Goal: Communication & Community: Answer question/provide support

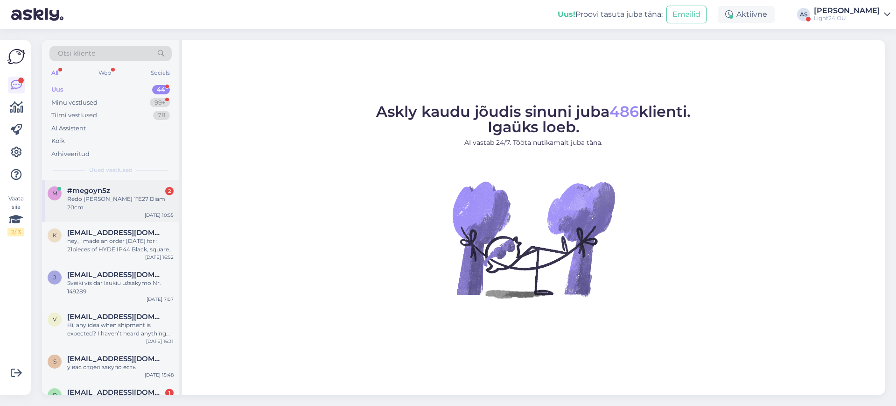
click at [108, 189] on span "#megoyn5z" at bounding box center [88, 190] width 43 height 8
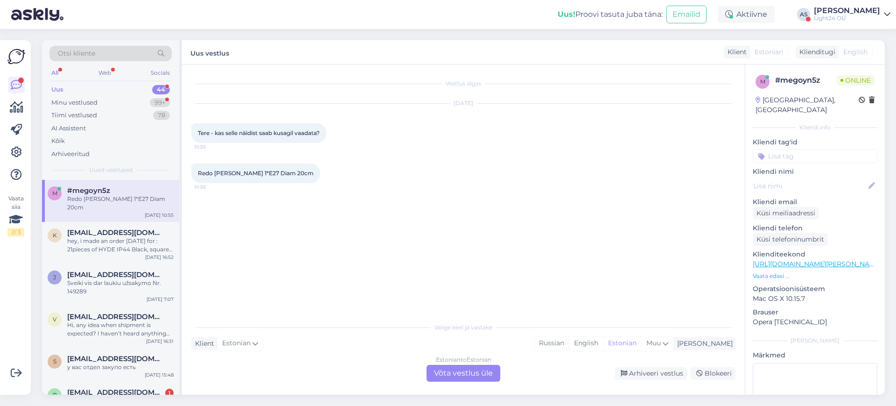
click at [456, 374] on div "Estonian to Estonian Võta vestlus üle" at bounding box center [464, 373] width 74 height 17
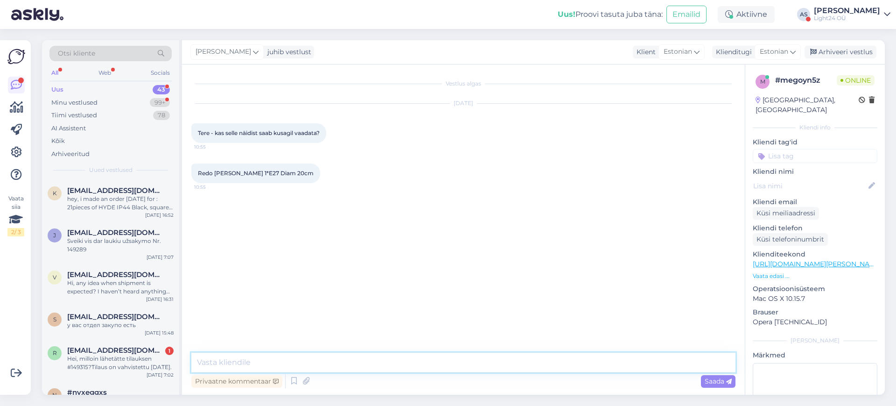
click at [270, 363] on textarea at bounding box center [463, 363] width 544 height 20
type textarea "Tere,"
type textarea "minu andmetel kohapeal seda mudelit hetkel ei ole"
click at [714, 382] on span "Saada" at bounding box center [718, 381] width 27 height 8
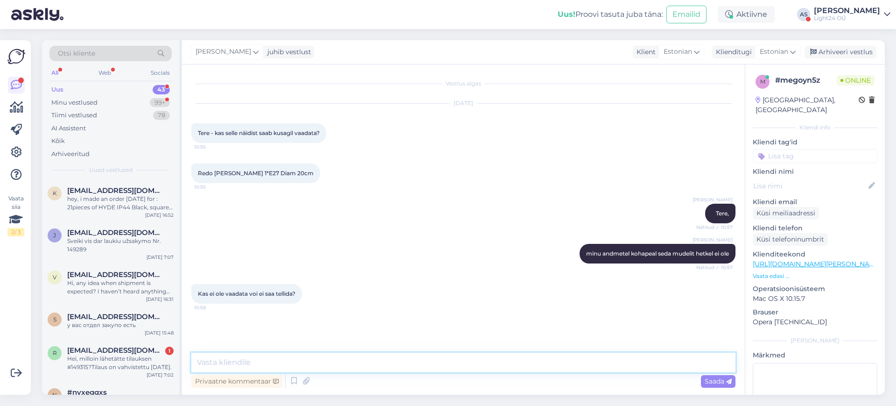
click at [249, 362] on textarea at bounding box center [463, 363] width 544 height 20
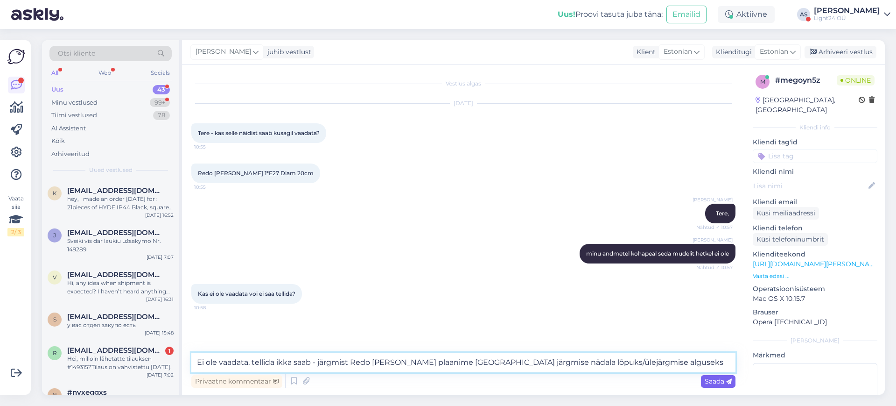
type textarea "Ei ole vaadata, tellida ikka saab - järgmist Redo [PERSON_NAME] plaanime [GEOGR…"
click at [721, 381] on span "Saada" at bounding box center [718, 381] width 27 height 8
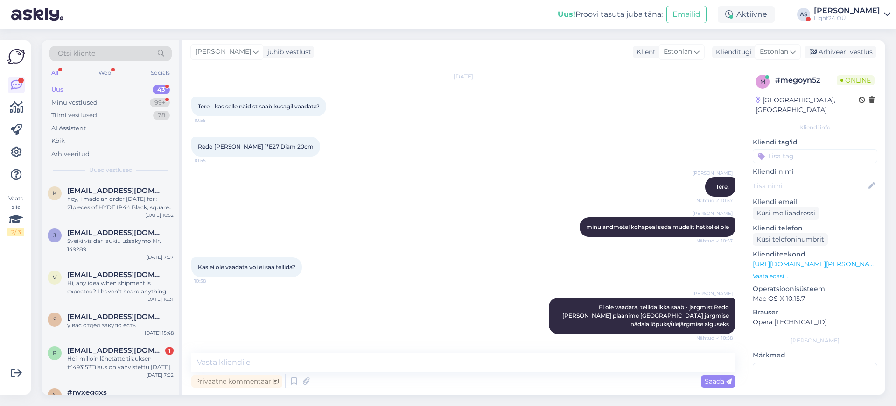
scroll to position [75, 0]
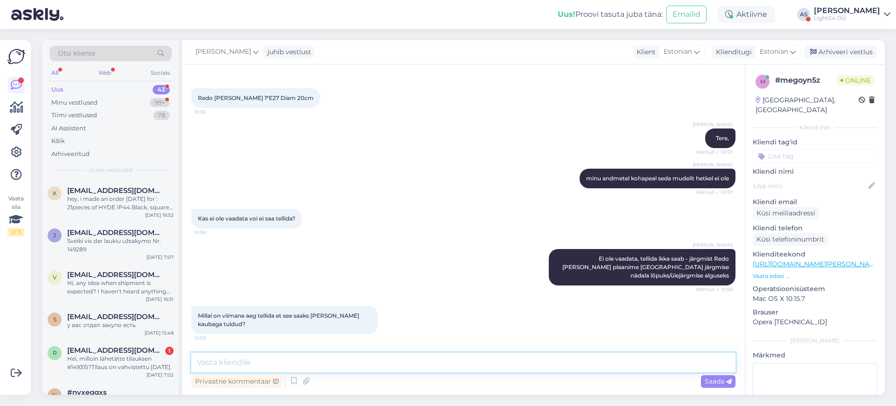
click at [235, 363] on textarea at bounding box center [463, 363] width 544 height 20
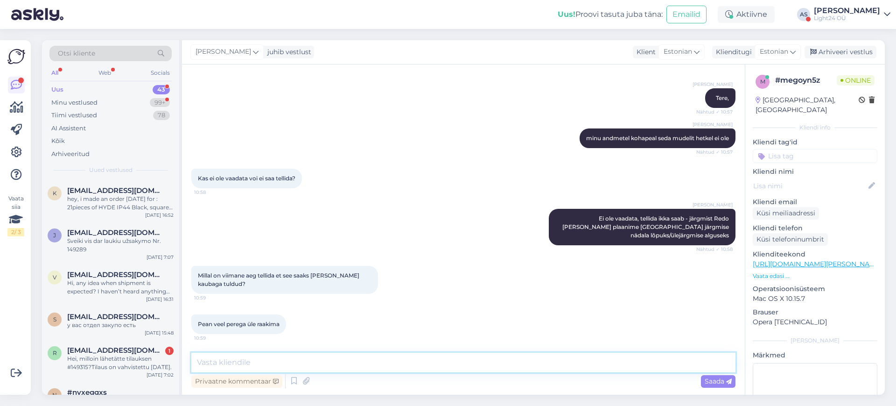
click at [235, 363] on textarea at bounding box center [463, 363] width 544 height 20
type textarea "E"
type textarea "Nädalavahetusel peame Redosse tellimuse ära saatma, eeldatavalt pühapäeva õhtul…"
click at [711, 378] on span "Saada" at bounding box center [718, 381] width 27 height 8
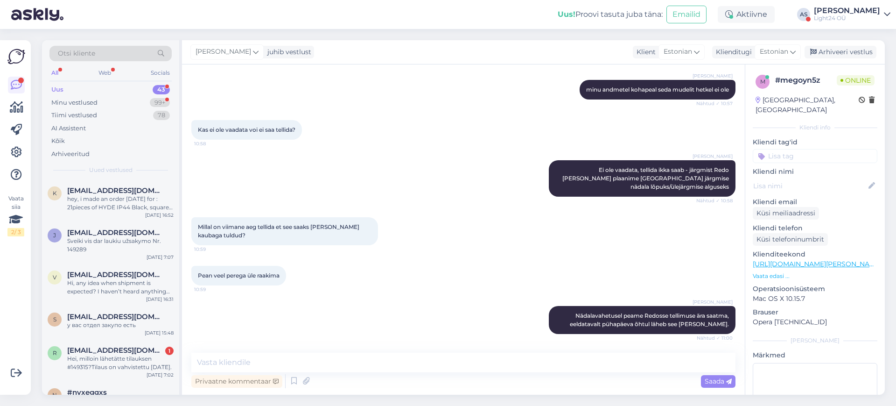
scroll to position [212, 0]
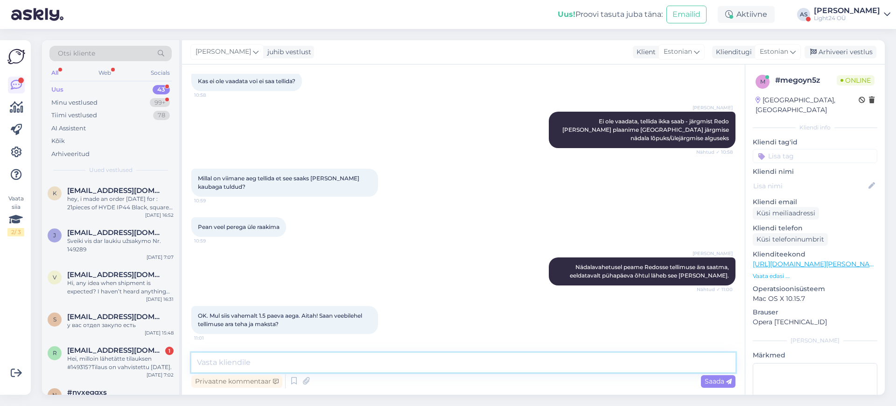
click at [298, 359] on textarea at bounding box center [463, 363] width 544 height 20
type textarea "Jaa, sealtkaudu on kõige kindlam ja lihtsam."
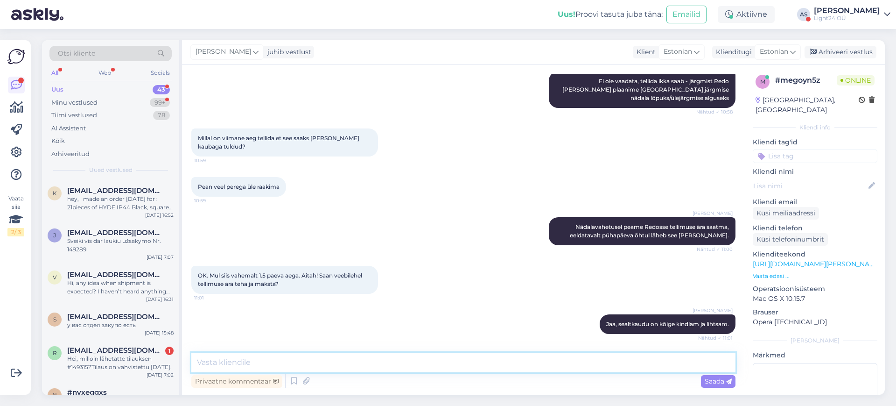
scroll to position [293, 0]
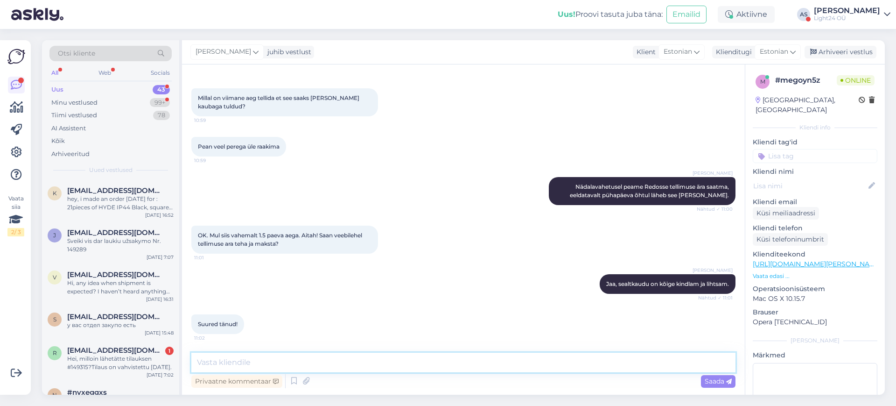
click at [313, 362] on textarea at bounding box center [463, 363] width 544 height 20
type textarea ":) Aitan meeleldi!"
click at [718, 381] on span "Saada" at bounding box center [718, 381] width 27 height 8
